Goal: Obtain resource: Obtain resource

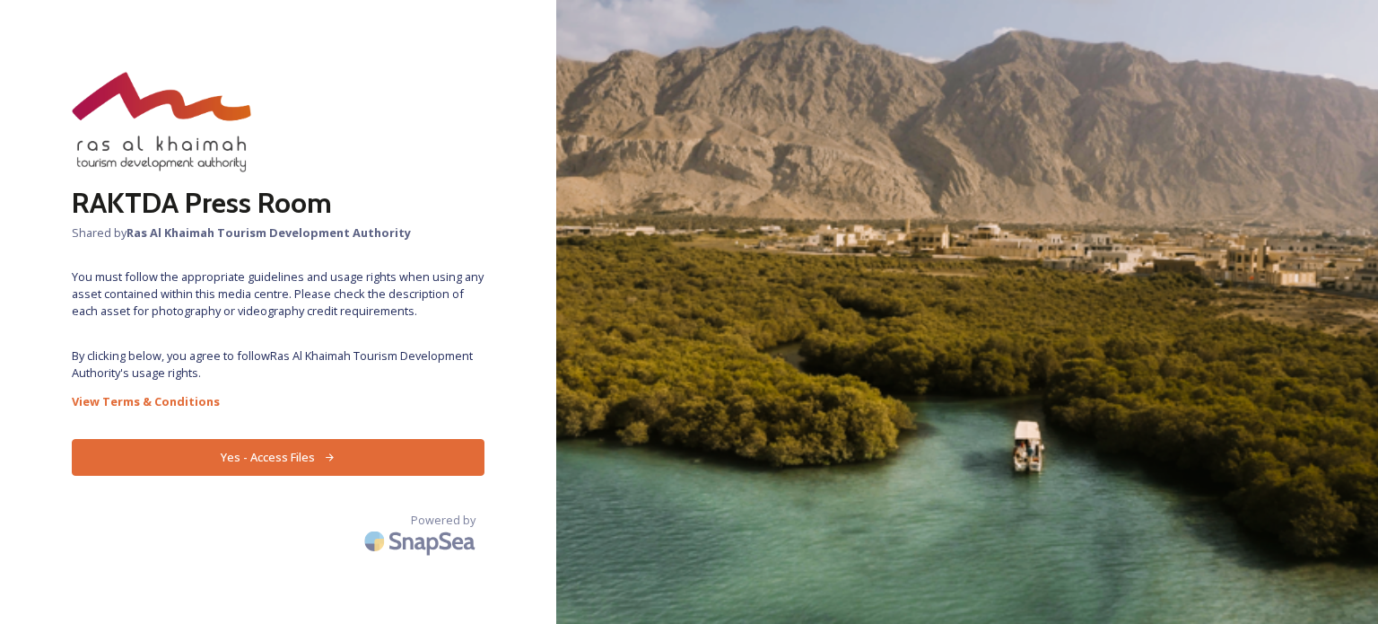
click at [286, 466] on button "Yes - Access Files" at bounding box center [278, 457] width 413 height 37
click at [298, 458] on button "Yes - Access Files" at bounding box center [278, 457] width 413 height 37
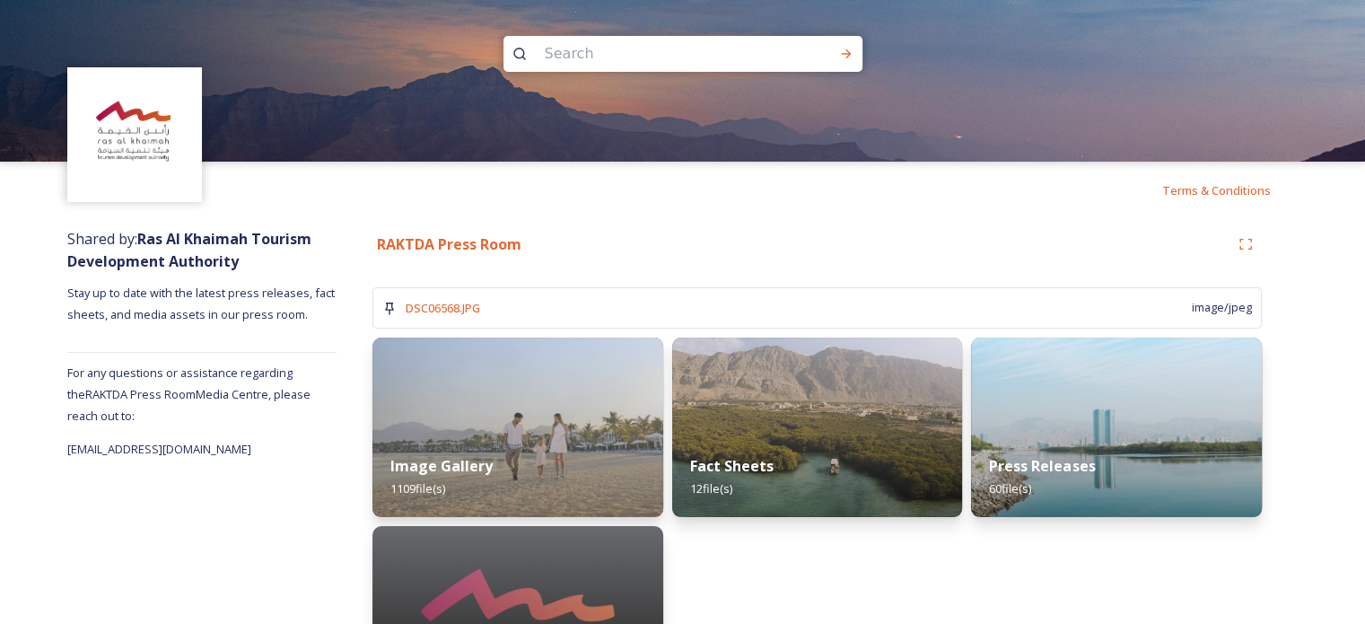
scroll to position [99, 0]
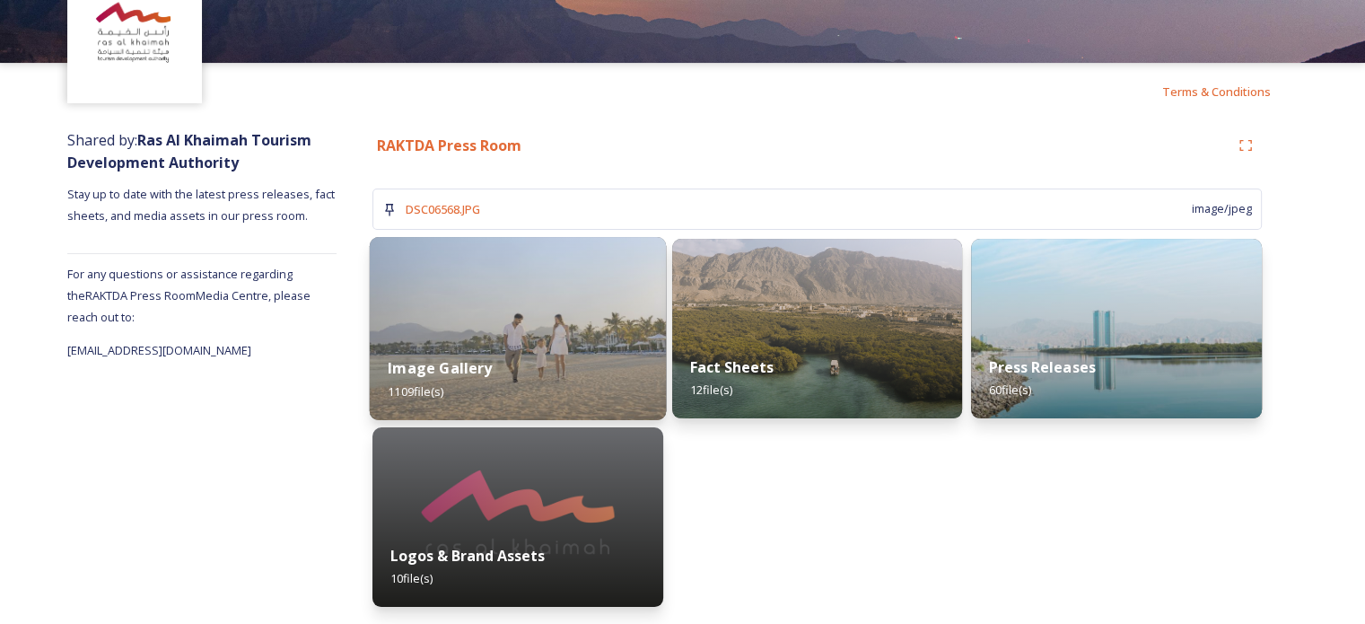
click at [561, 340] on div "Image Gallery 1109 file(s)" at bounding box center [518, 379] width 296 height 82
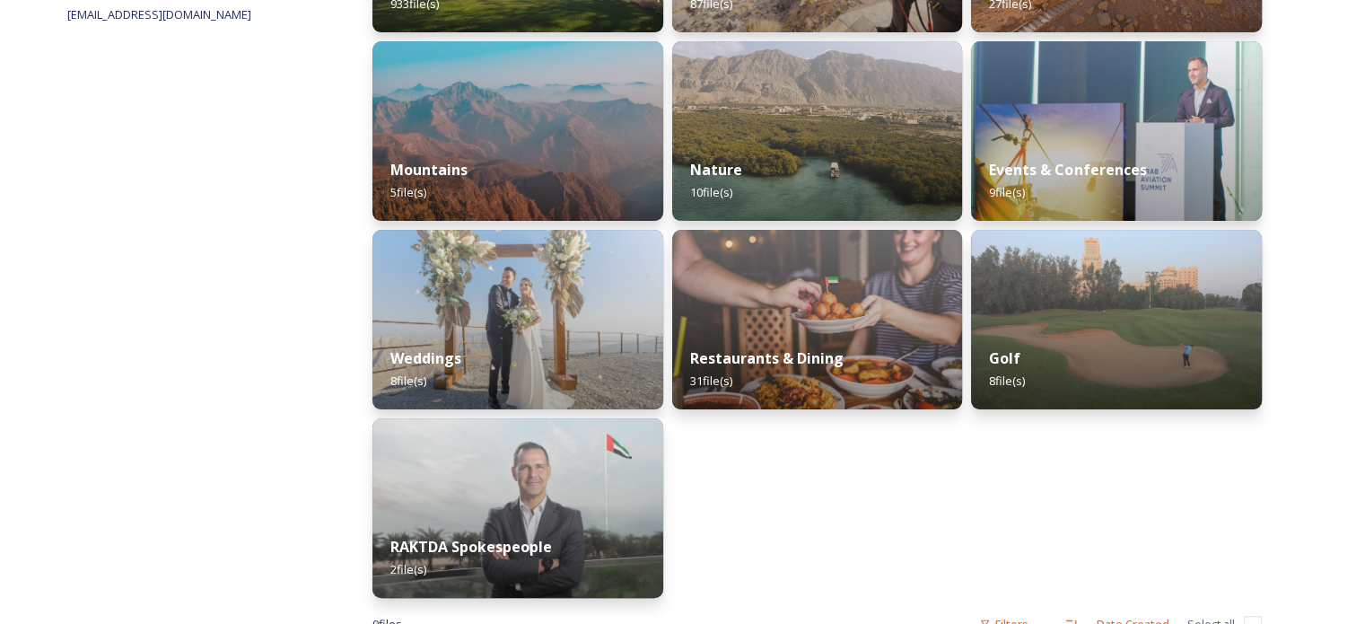
scroll to position [492, 0]
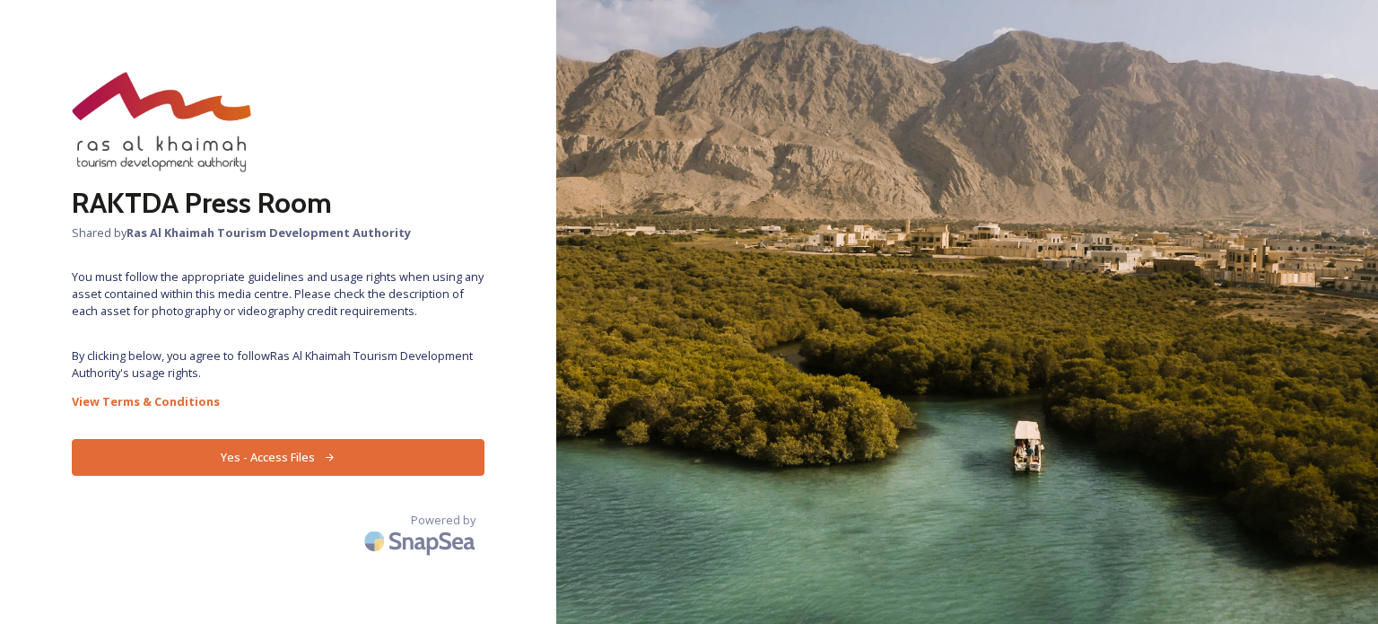
click at [413, 461] on button "Yes - Access Files" at bounding box center [278, 457] width 413 height 37
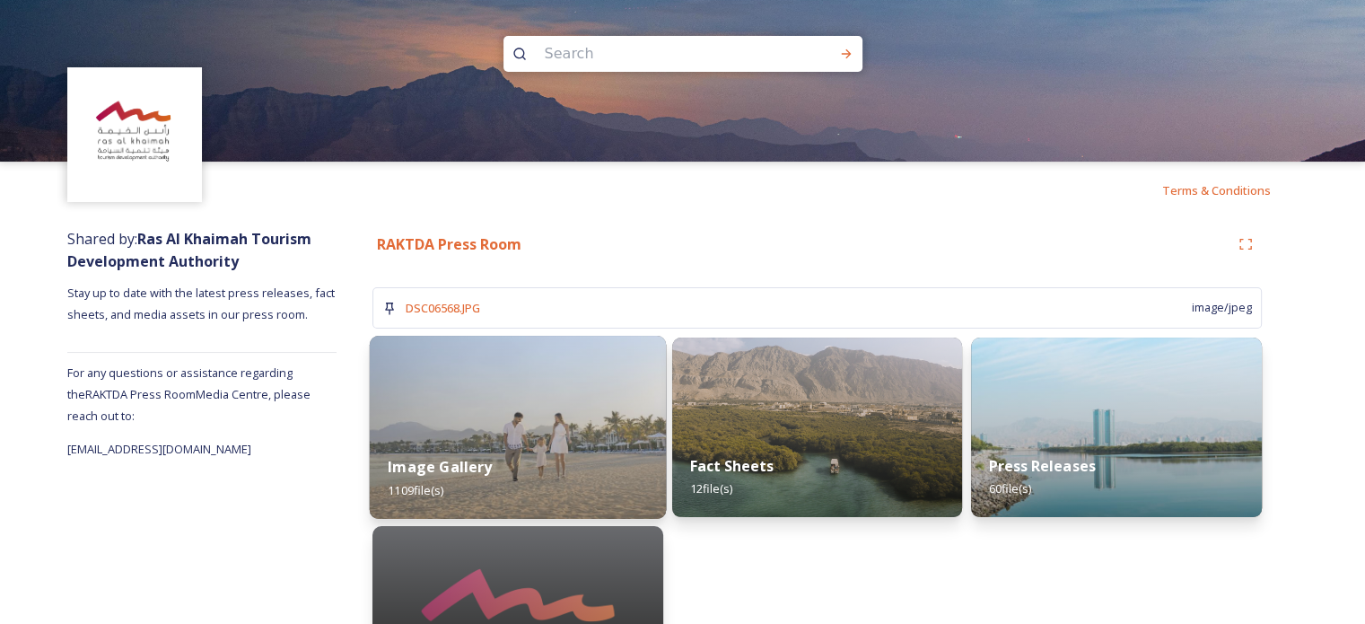
scroll to position [99, 0]
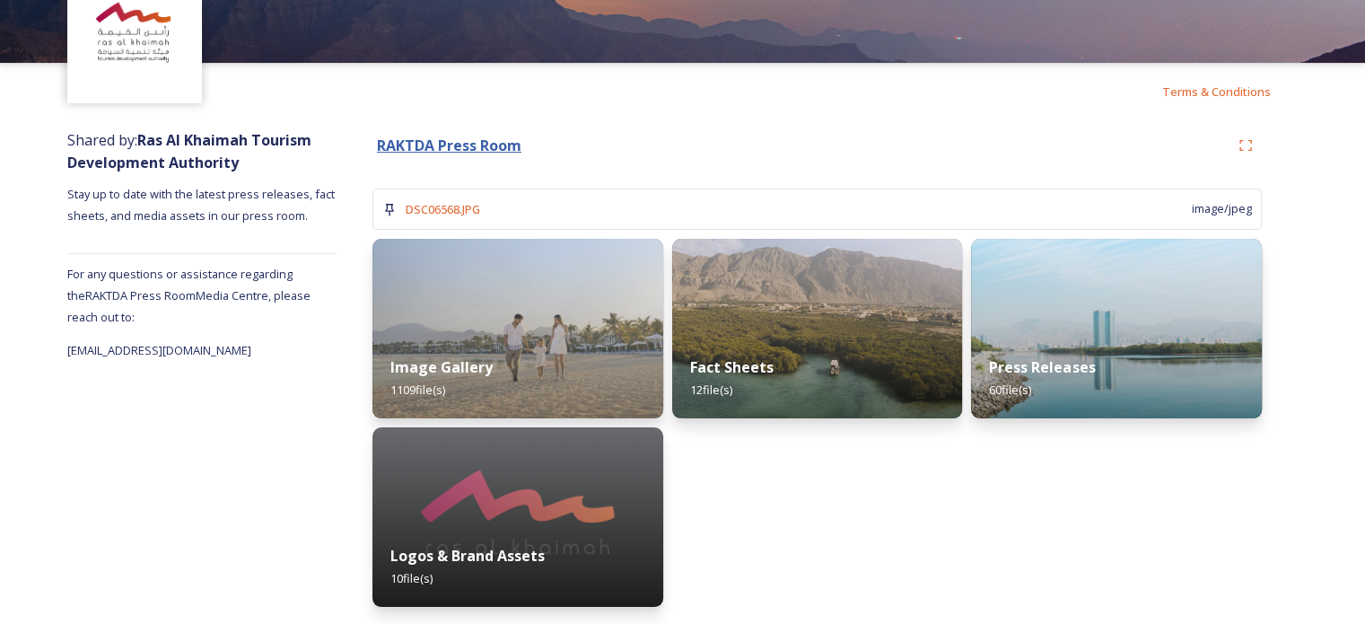
click at [436, 144] on strong "RAKTDA Press Room" at bounding box center [449, 145] width 144 height 20
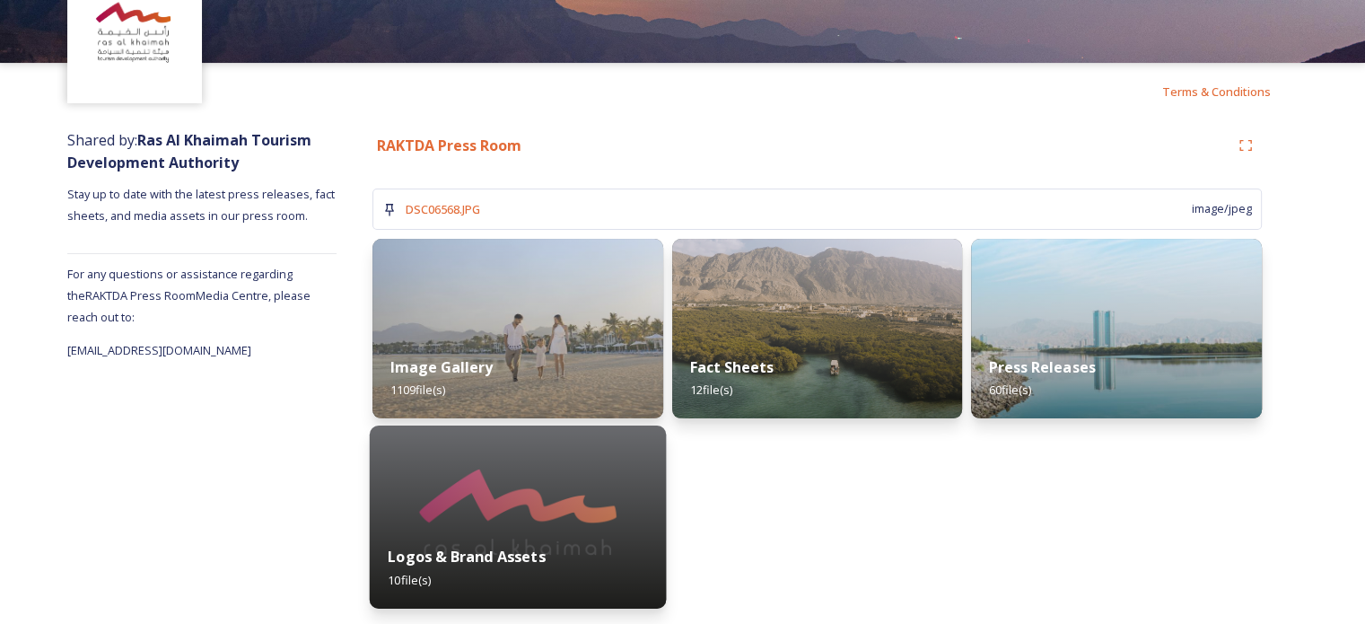
click at [563, 524] on img at bounding box center [518, 516] width 296 height 183
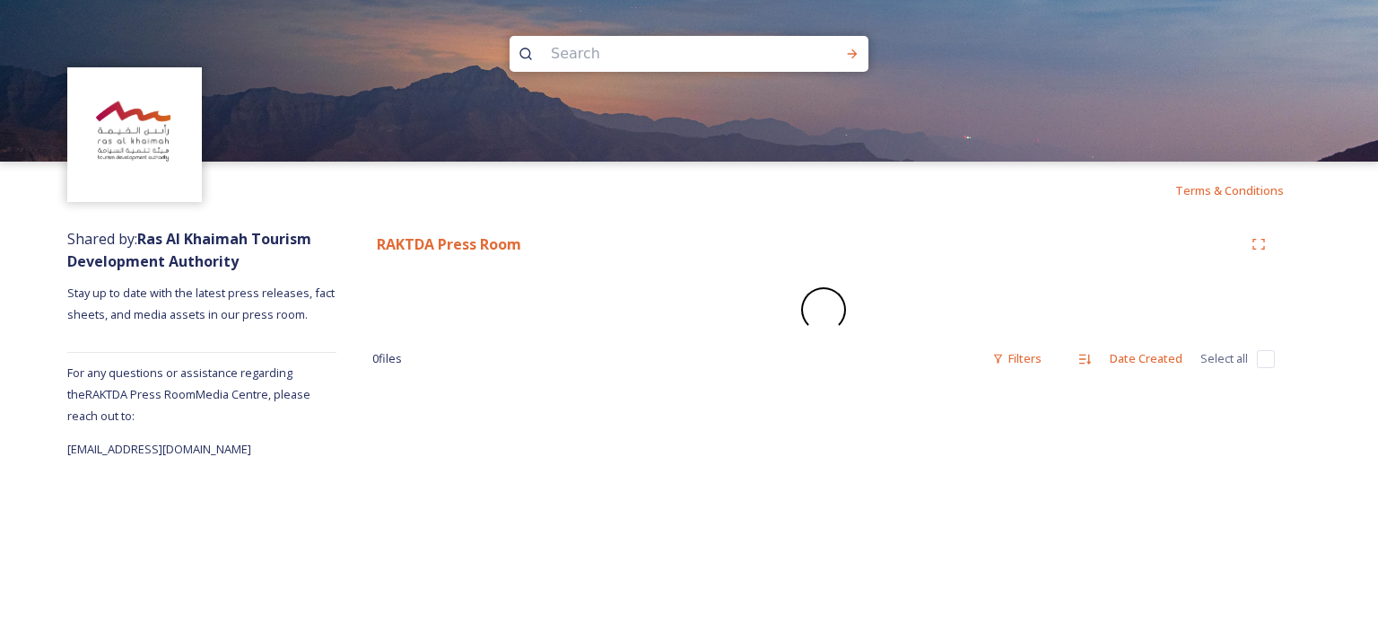
click at [491, 256] on div "RAKTDA Press Room" at bounding box center [823, 244] width 903 height 32
click at [467, 245] on strong "RAKTDA Press Room" at bounding box center [449, 244] width 144 height 20
click at [484, 241] on strong "RAKTDA Press Room" at bounding box center [449, 244] width 144 height 20
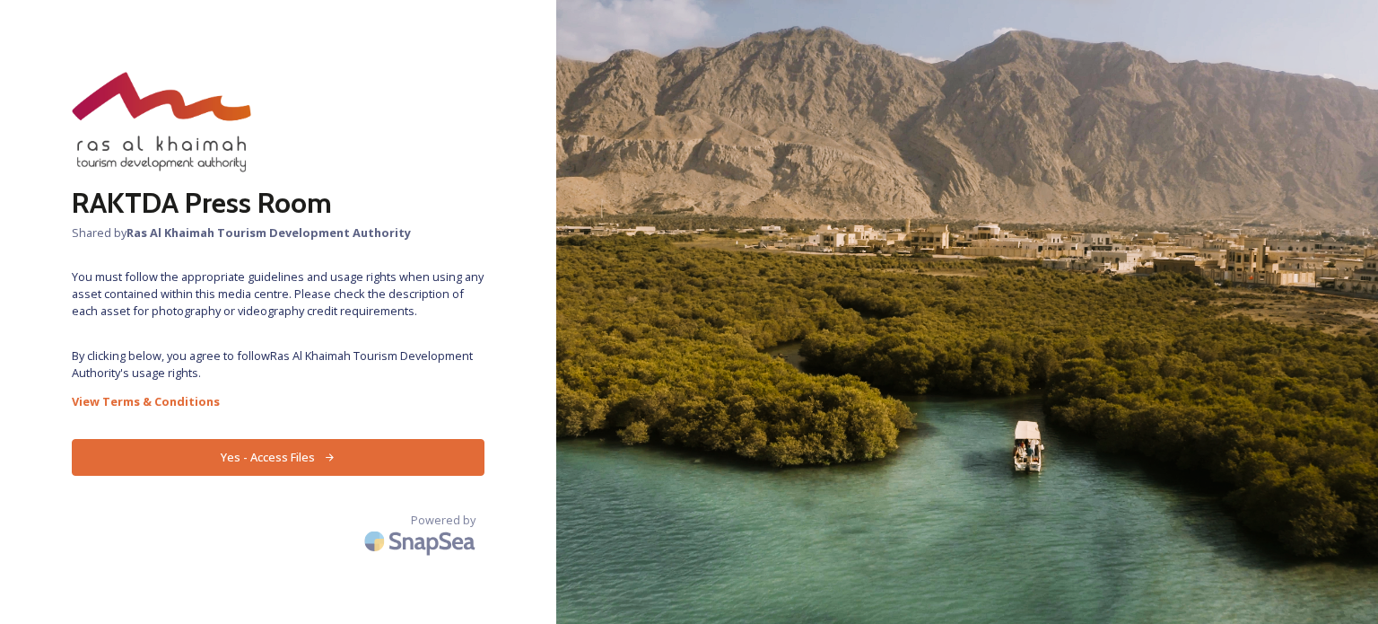
click at [338, 442] on button "Yes - Access Files" at bounding box center [278, 457] width 413 height 37
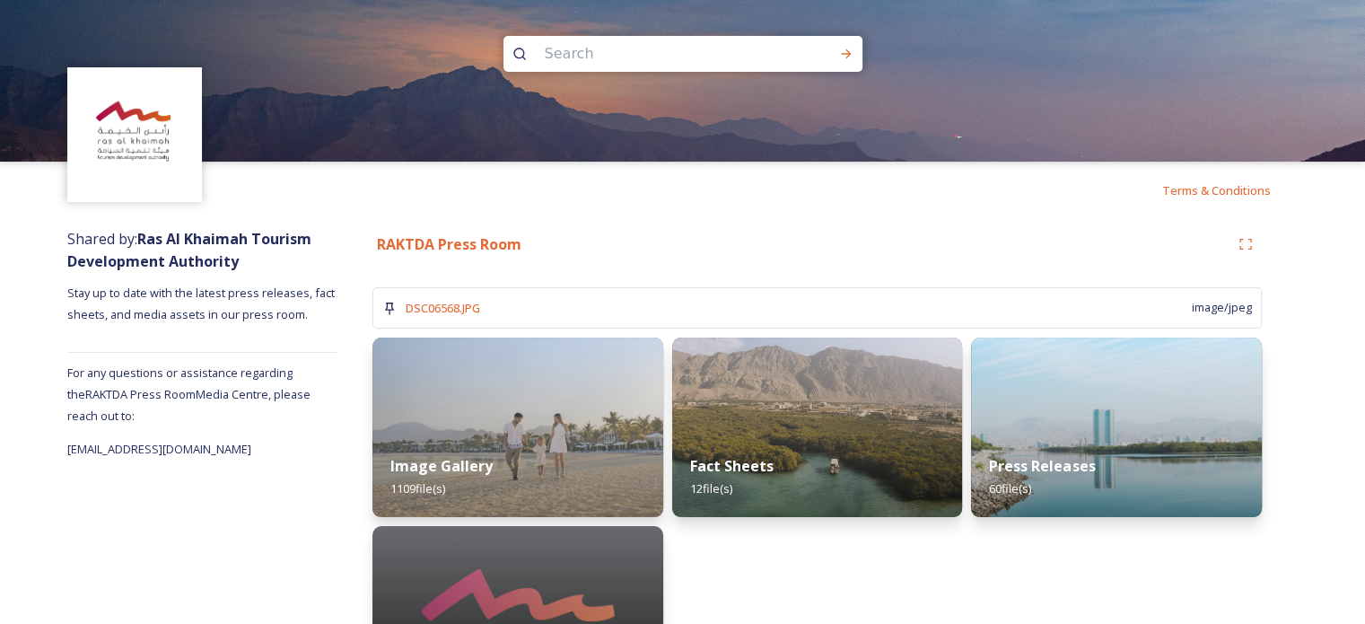
click at [964, 251] on div "RAKTDA Press Room" at bounding box center [800, 244] width 857 height 22
